Goal: Book appointment/travel/reservation

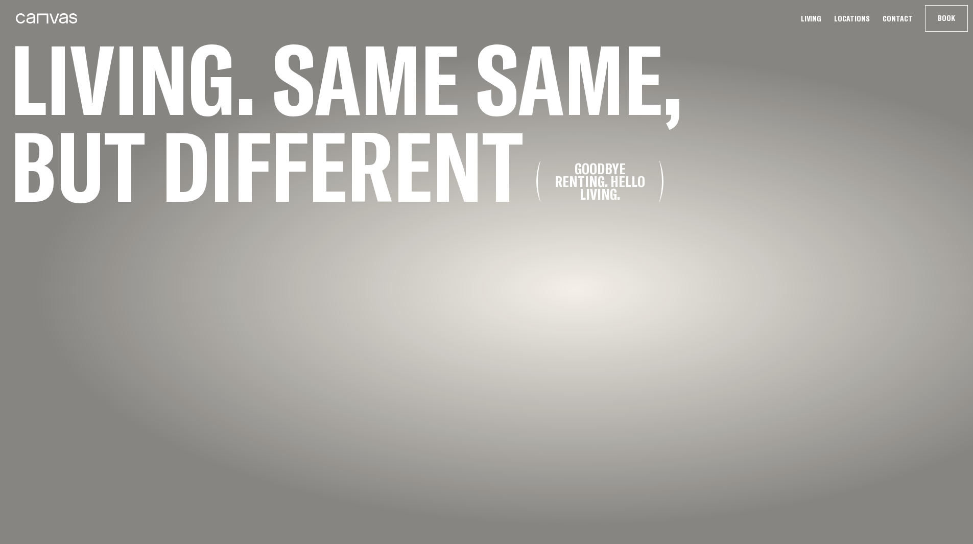
click at [819, 16] on link "Living" at bounding box center [810, 18] width 27 height 11
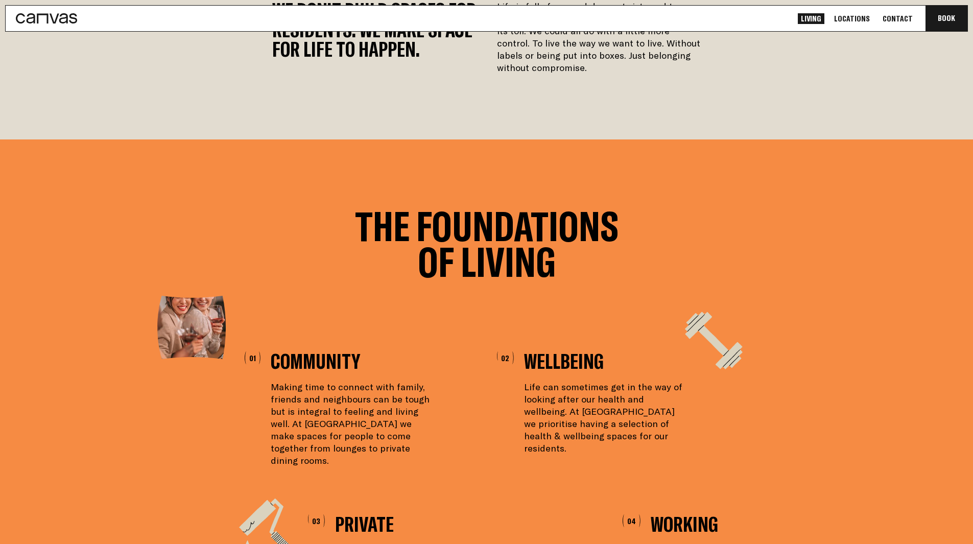
scroll to position [306, 0]
click at [846, 18] on link "Locations" at bounding box center [852, 18] width 42 height 11
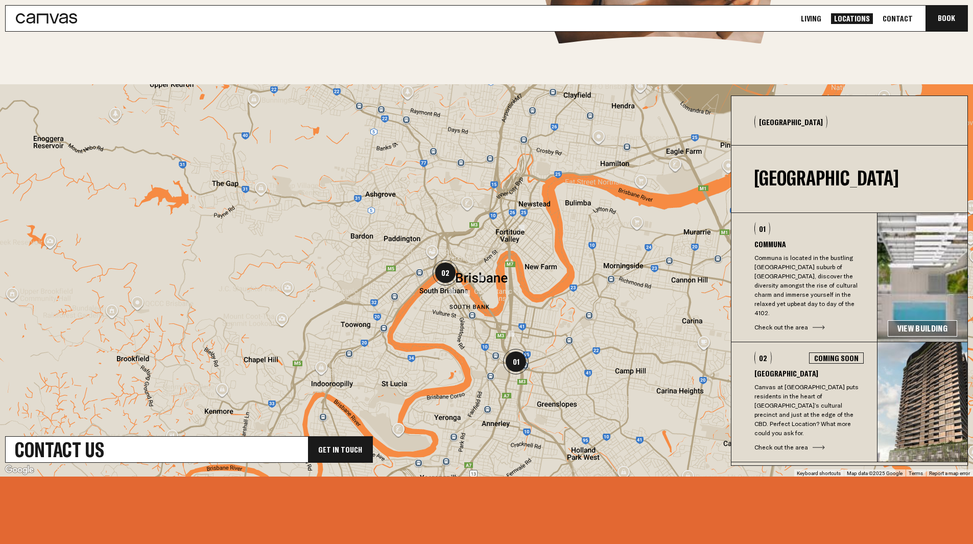
scroll to position [255, 0]
click at [446, 273] on img "02" at bounding box center [445, 272] width 26 height 26
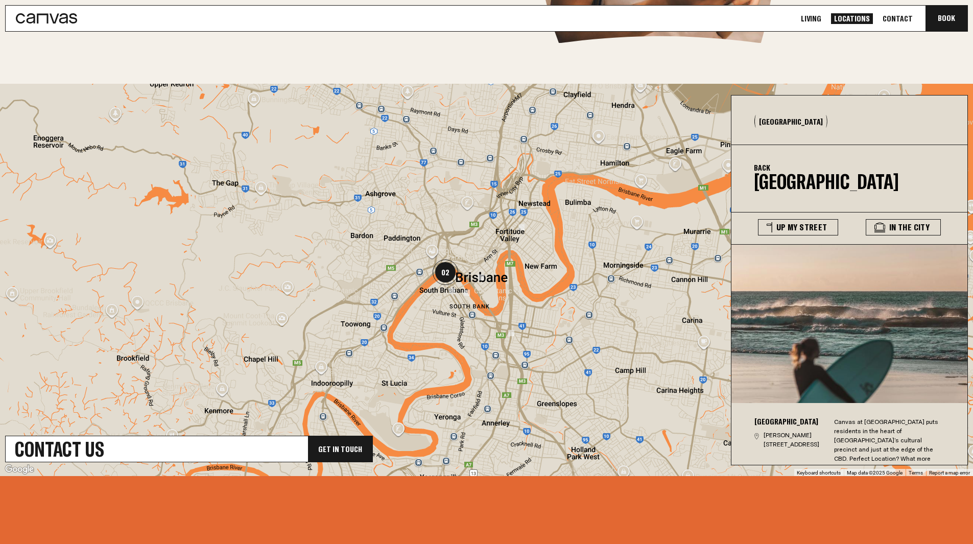
scroll to position [5, 0]
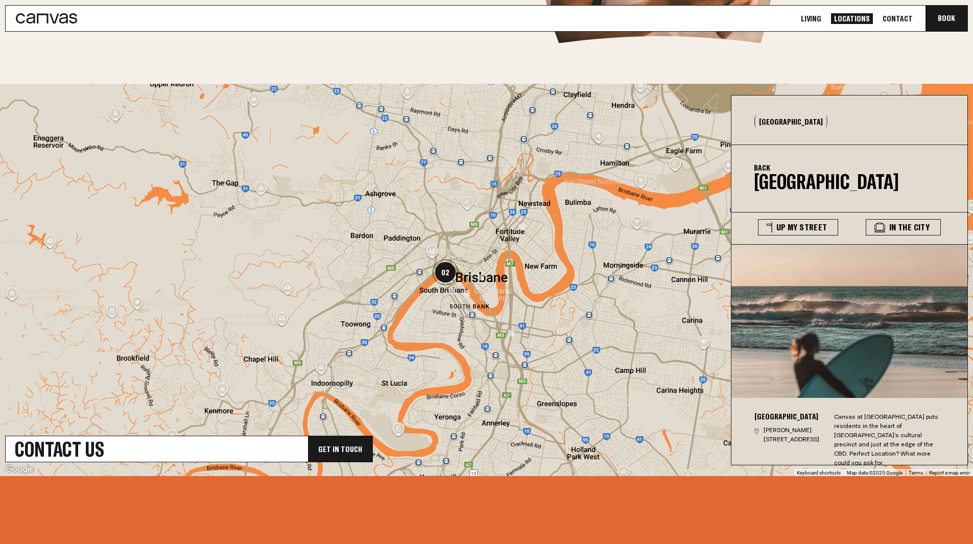
click at [511, 333] on img at bounding box center [511, 333] width 6 height 6
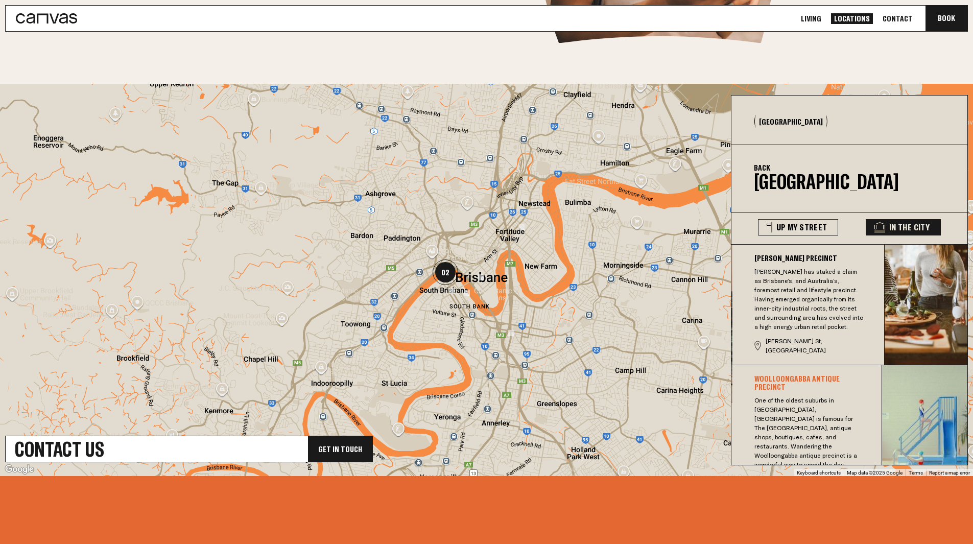
scroll to position [113, 0]
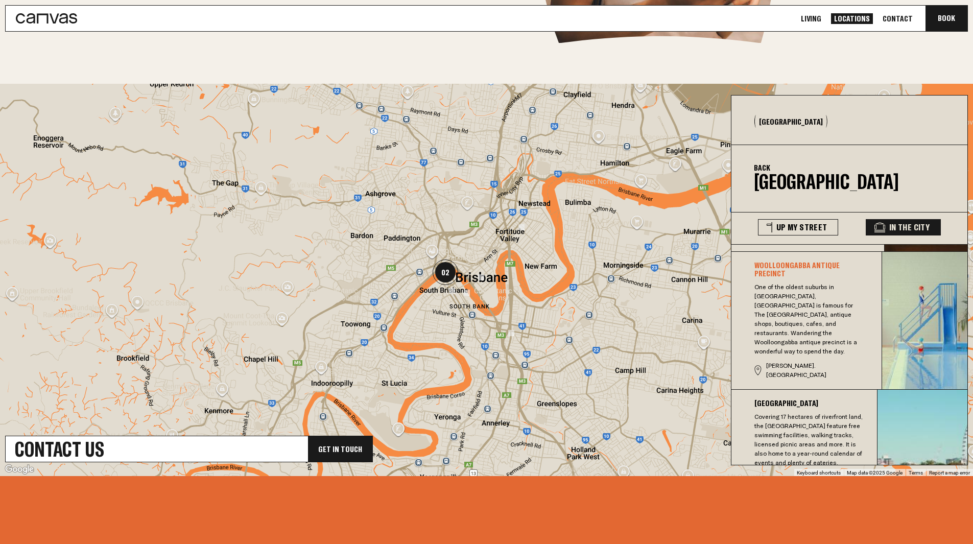
click at [886, 422] on img at bounding box center [922, 451] width 90 height 122
click at [789, 399] on h3 "[GEOGRAPHIC_DATA]" at bounding box center [808, 403] width 109 height 8
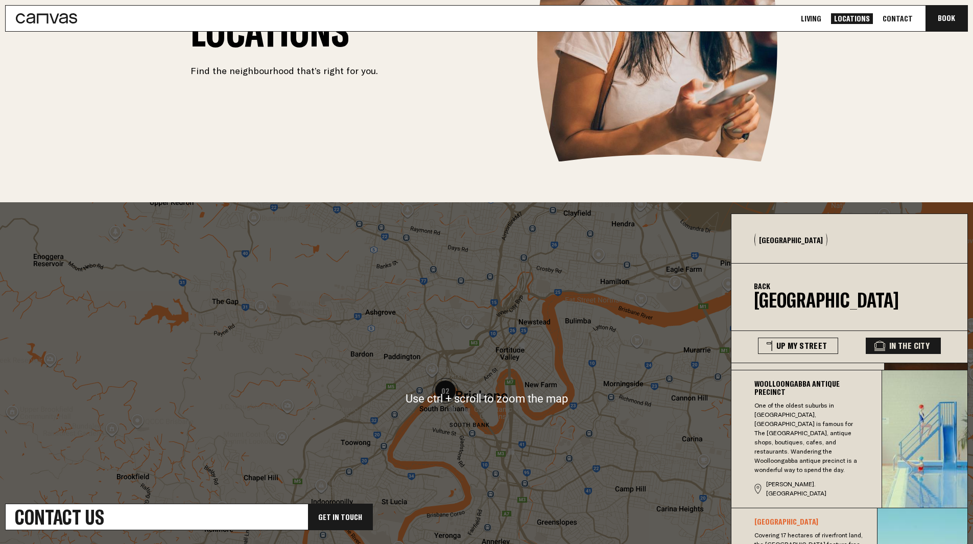
scroll to position [0, 0]
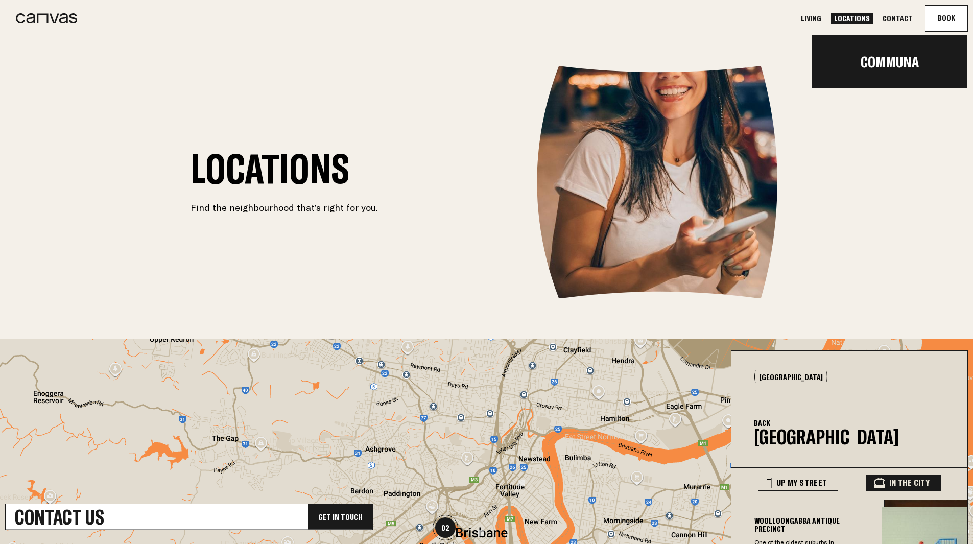
click at [942, 8] on button "Book Communa" at bounding box center [946, 19] width 42 height 26
click at [900, 60] on link "Communa" at bounding box center [889, 61] width 155 height 35
